Goal: Information Seeking & Learning: Learn about a topic

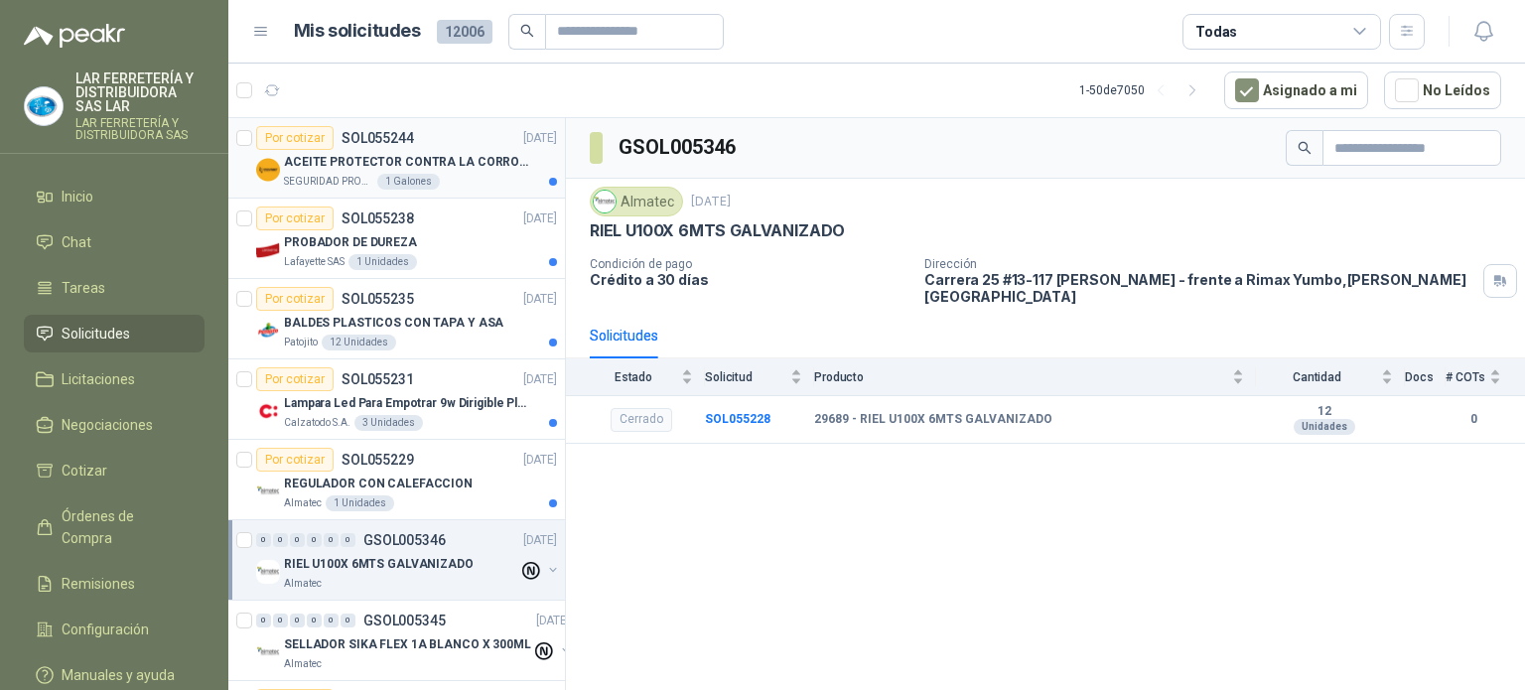
click at [466, 178] on div "SEGURIDAD PROVISER LTDA 1 Galones" at bounding box center [420, 182] width 273 height 16
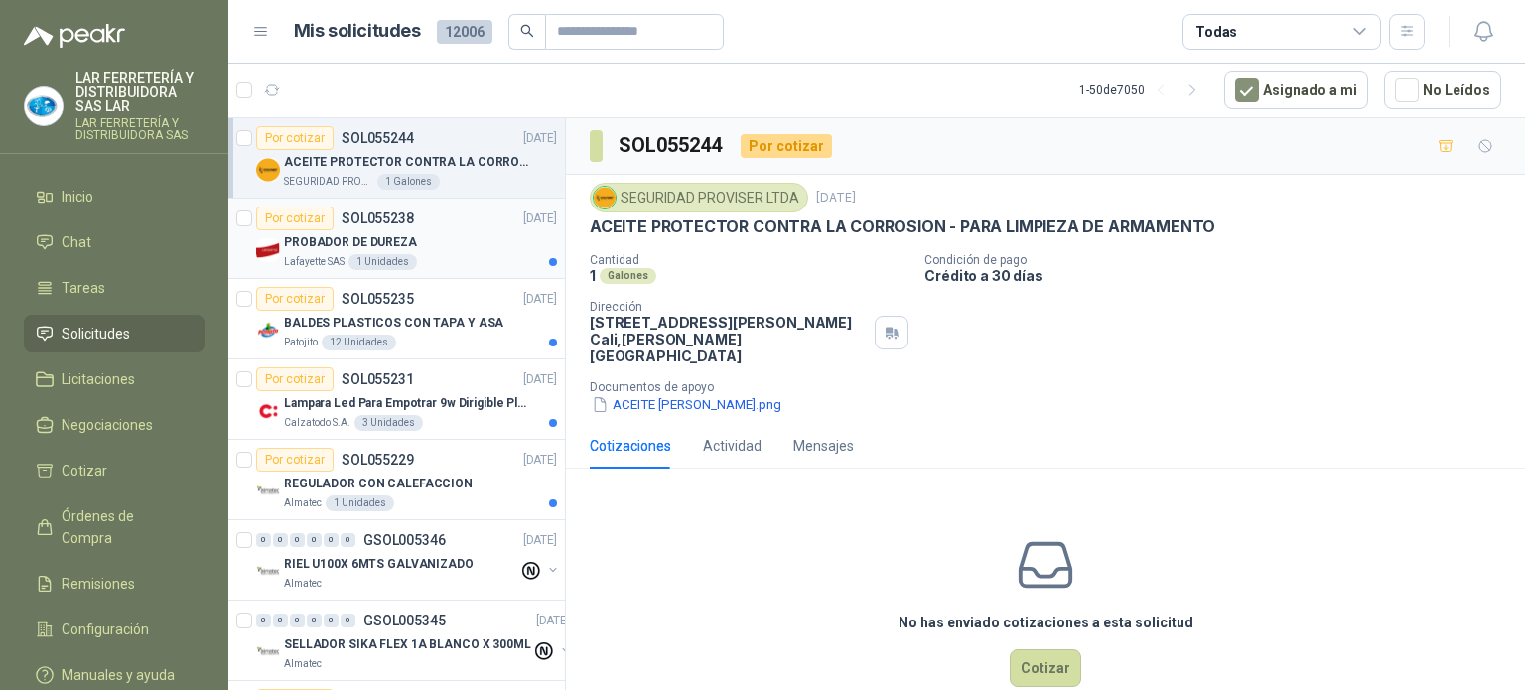
click at [446, 254] on div "Lafayette SAS 1 Unidades" at bounding box center [420, 262] width 273 height 16
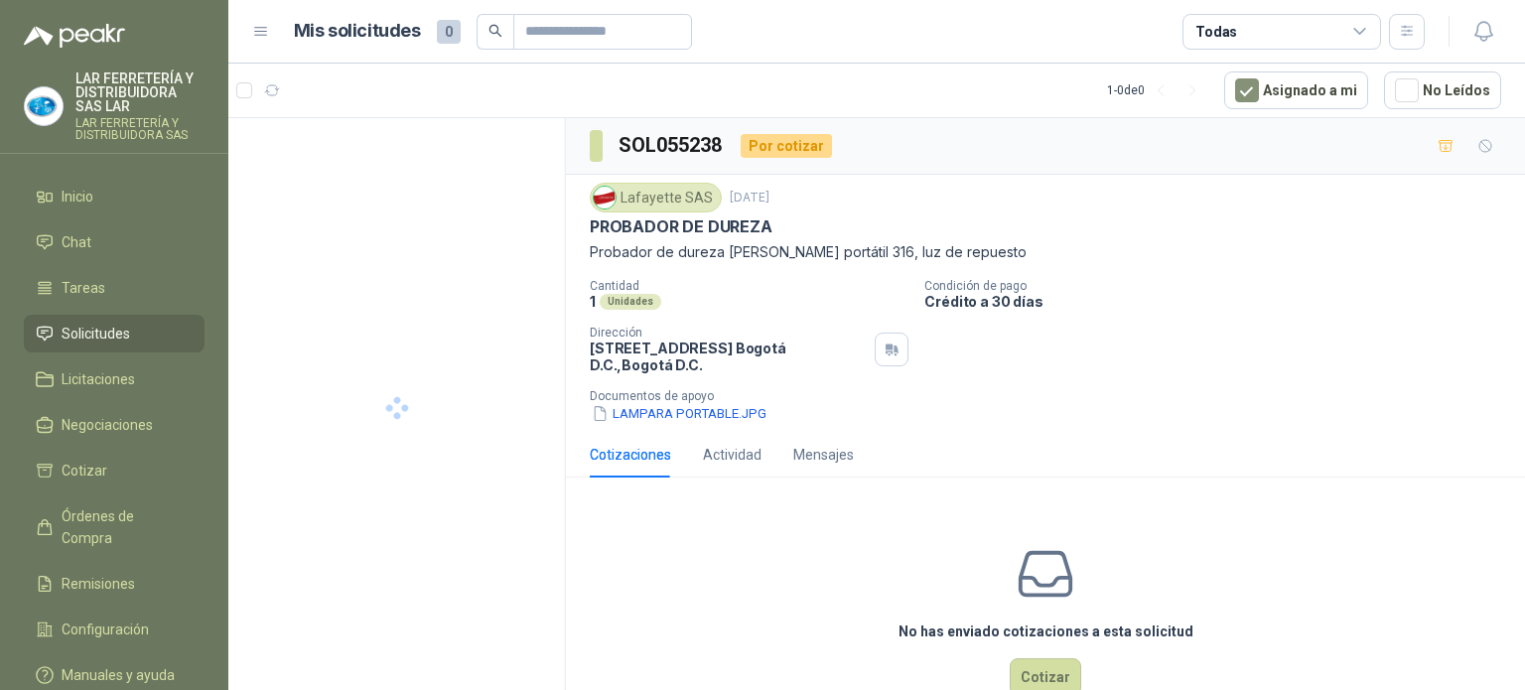
click at [1273, 36] on div "Todas" at bounding box center [1282, 32] width 199 height 36
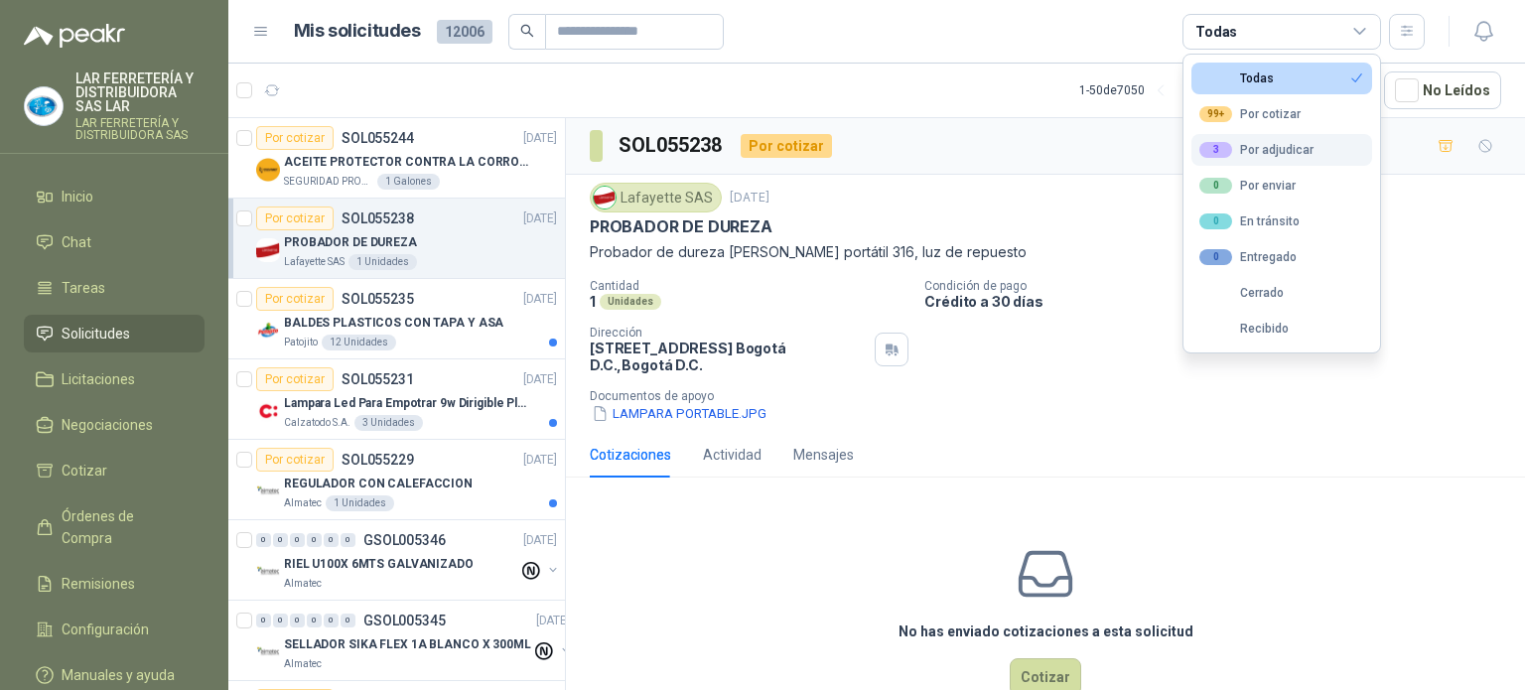
click at [1288, 150] on div "3 Por adjudicar" at bounding box center [1257, 150] width 114 height 16
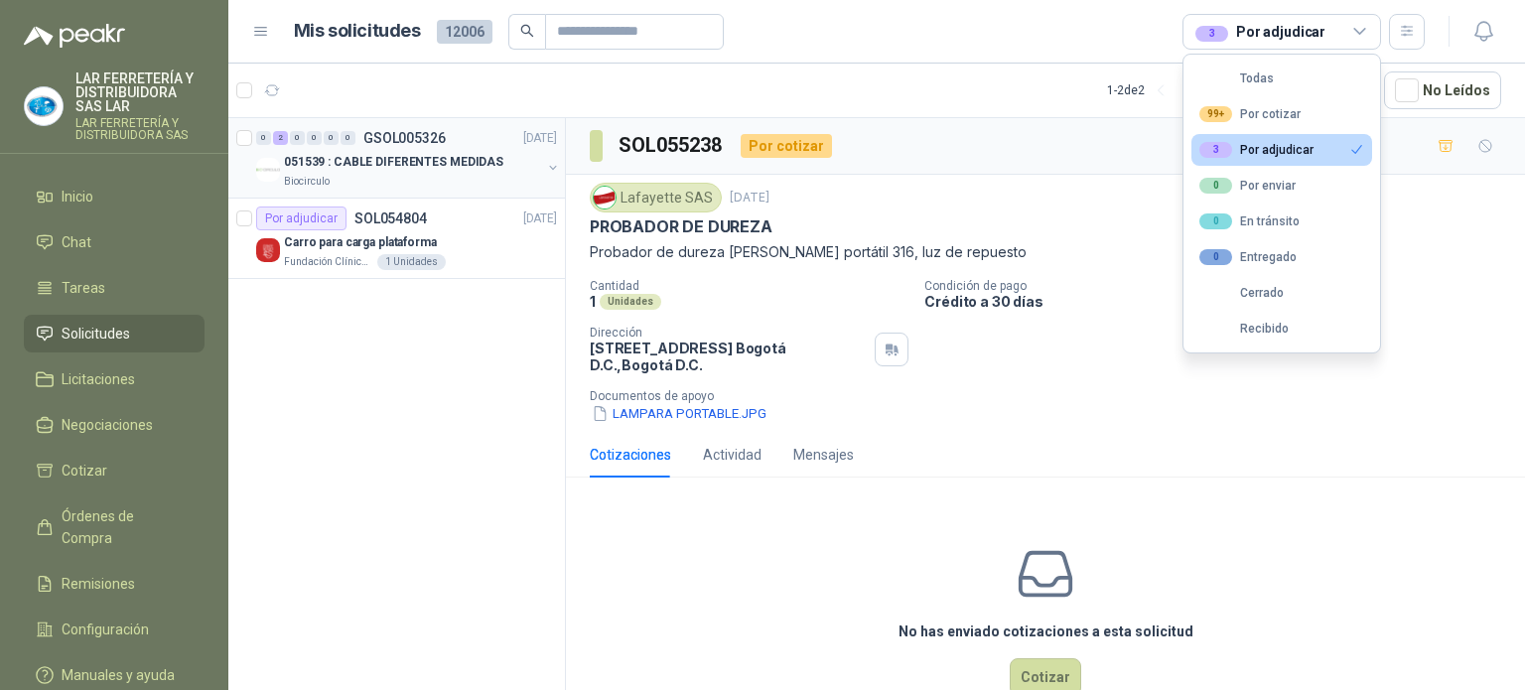
click at [537, 170] on div "051539 : CABLE DIFERENTES MEDIDAS" at bounding box center [412, 162] width 257 height 24
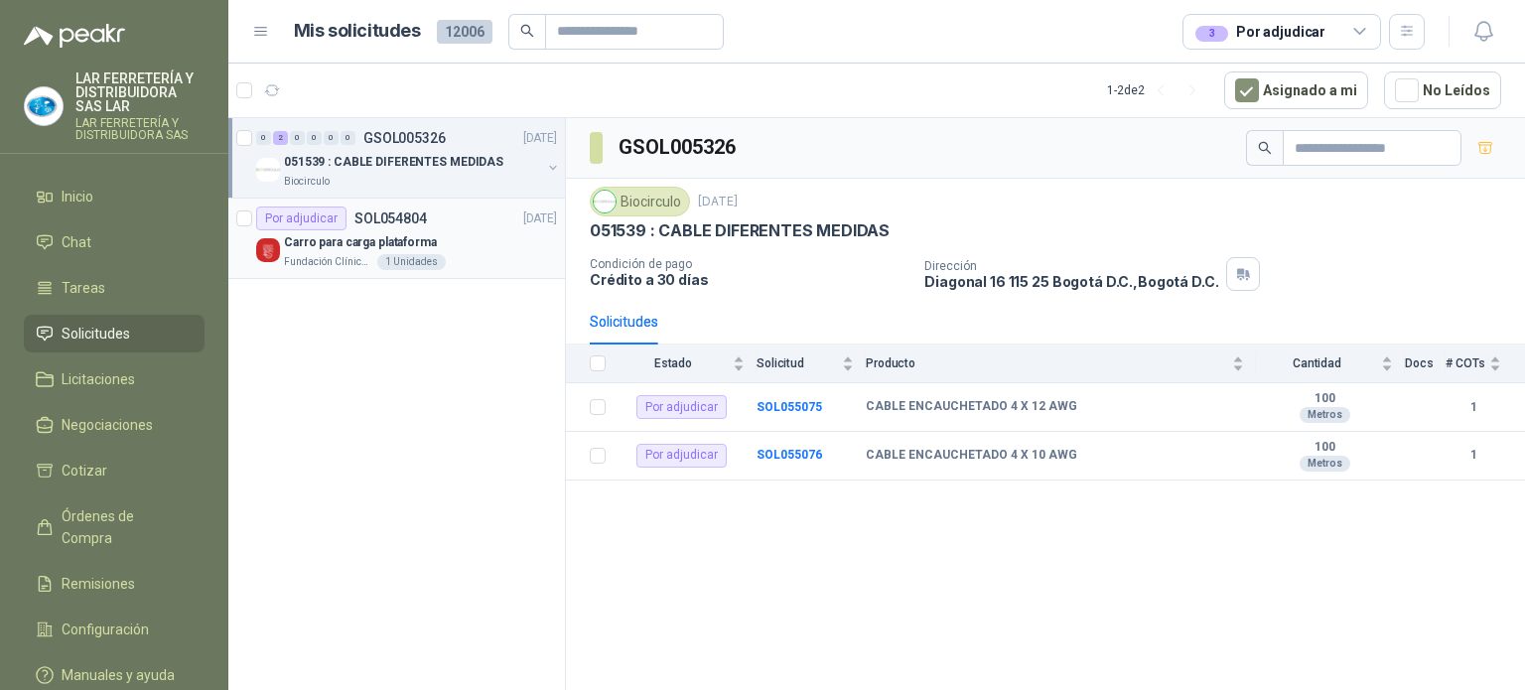
click at [506, 232] on div "Carro para carga plataforma" at bounding box center [420, 242] width 273 height 24
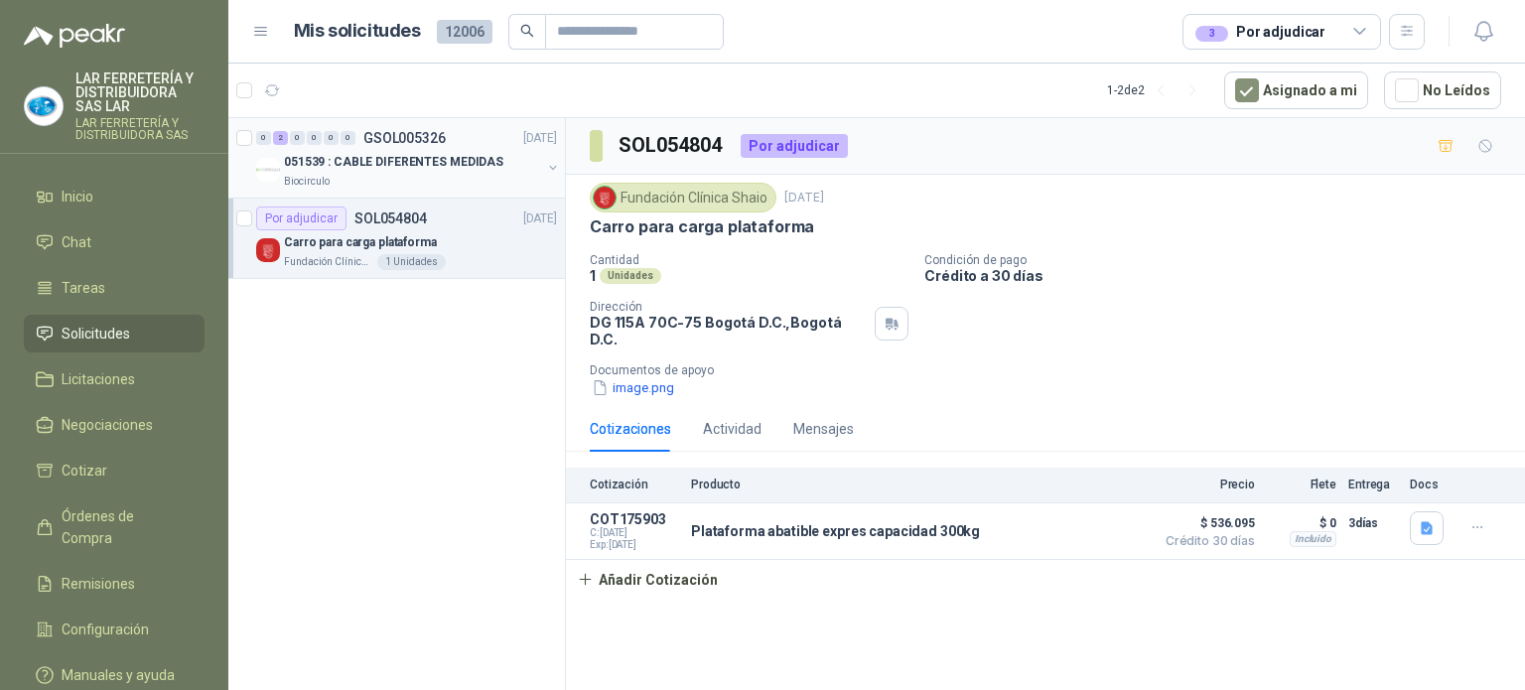
click at [537, 180] on div "Biocirculo" at bounding box center [412, 182] width 257 height 16
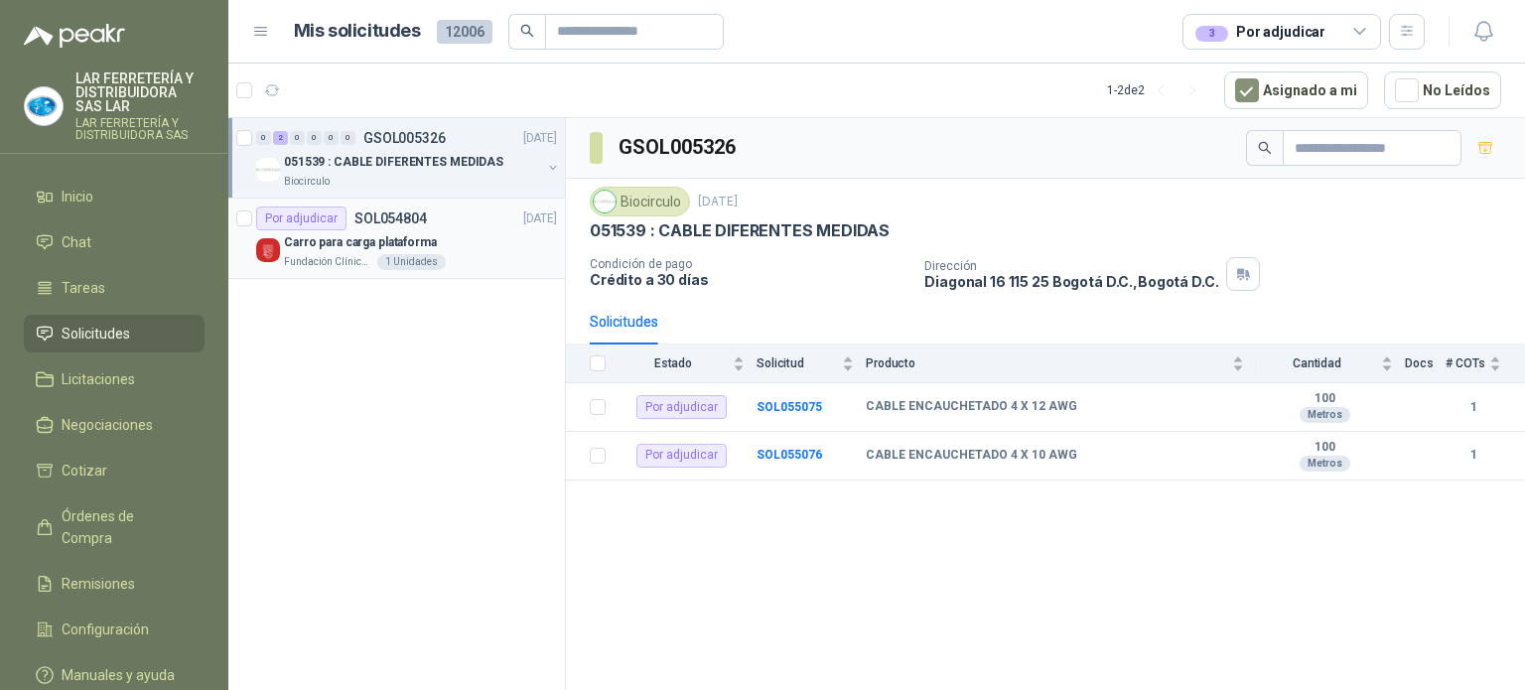
click at [526, 237] on div "Carro para carga plataforma" at bounding box center [420, 242] width 273 height 24
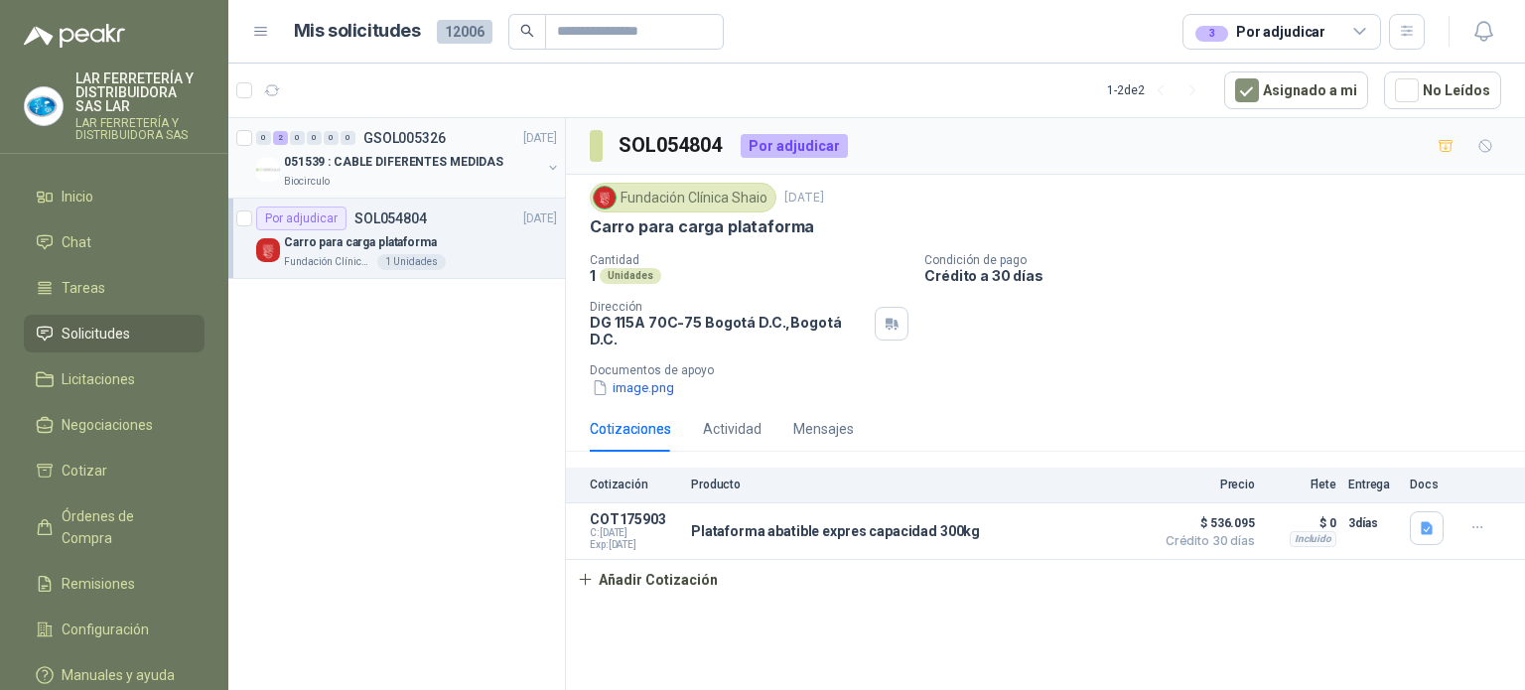
click at [497, 170] on div "051539 : CABLE DIFERENTES MEDIDAS" at bounding box center [412, 162] width 257 height 24
